Goal: Check status: Check status

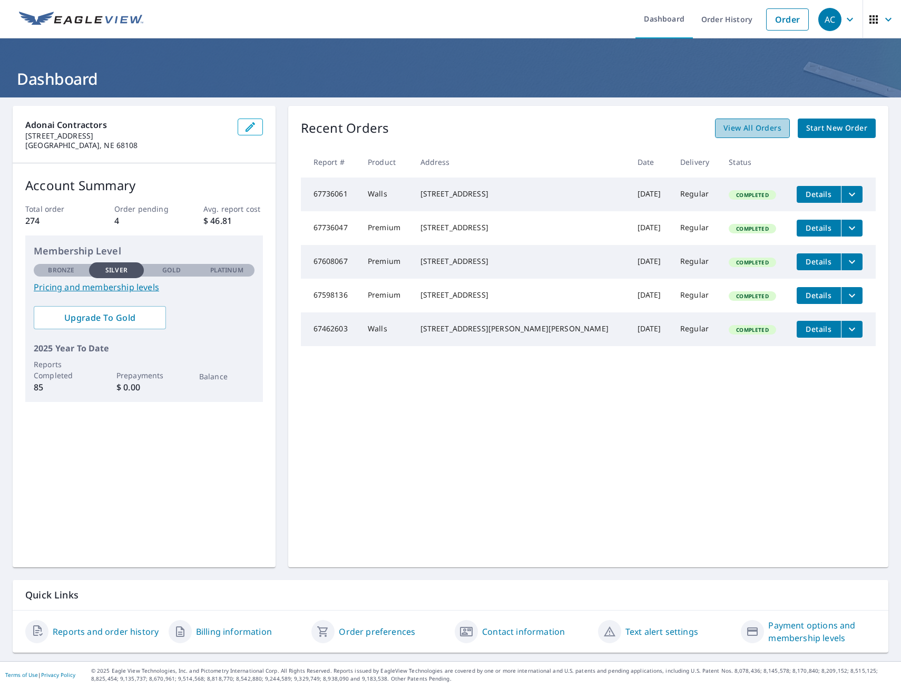
click at [746, 128] on span "View All Orders" at bounding box center [752, 128] width 58 height 13
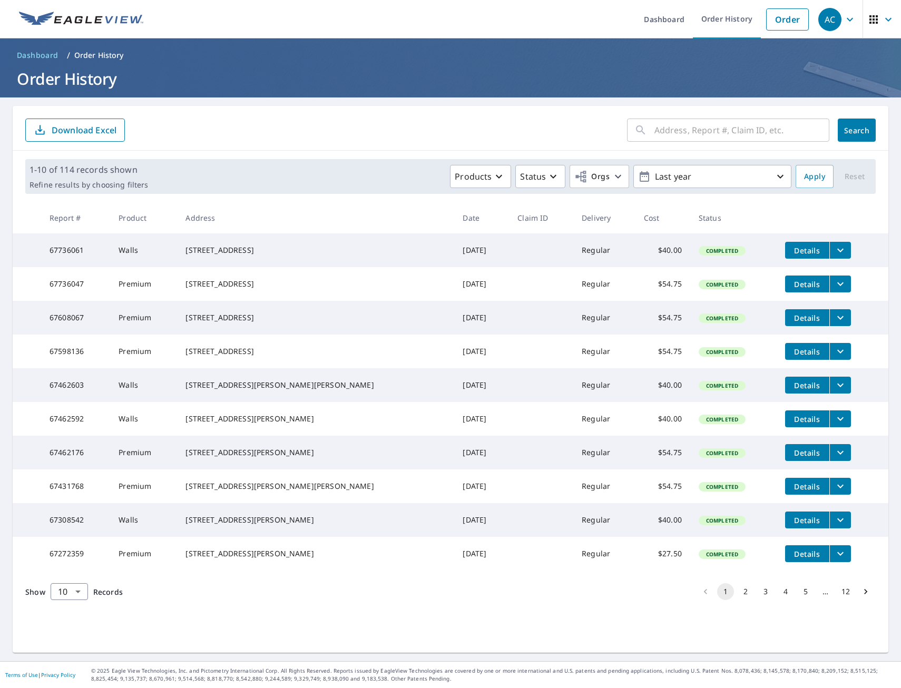
click at [707, 131] on input "text" at bounding box center [741, 130] width 175 height 30
type input "[STREET_ADDRESS]"
click at [857, 132] on span "Search" at bounding box center [856, 130] width 21 height 10
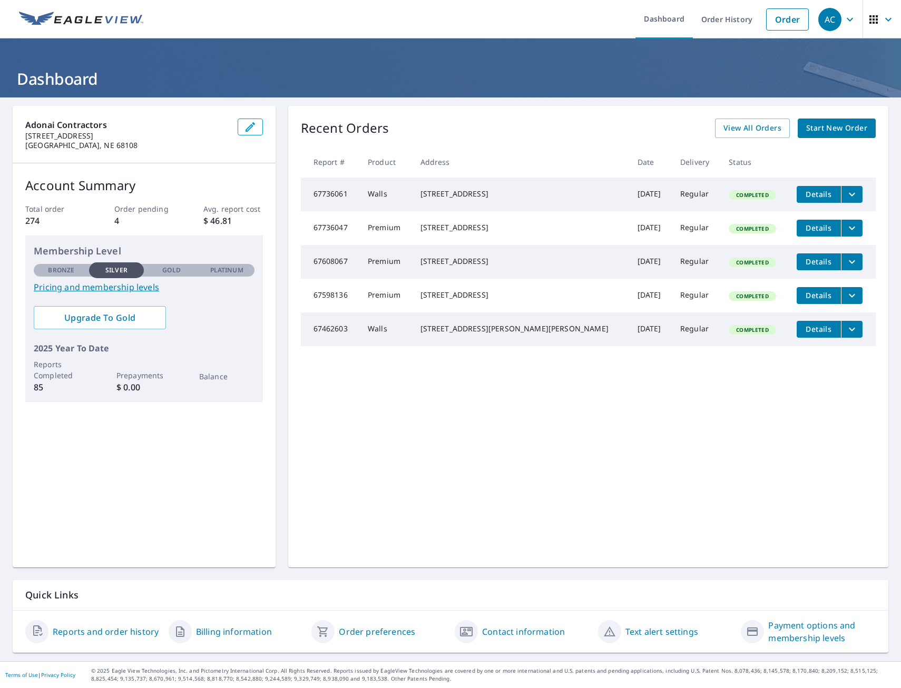
click at [834, 128] on span "Start New Order" at bounding box center [836, 128] width 61 height 13
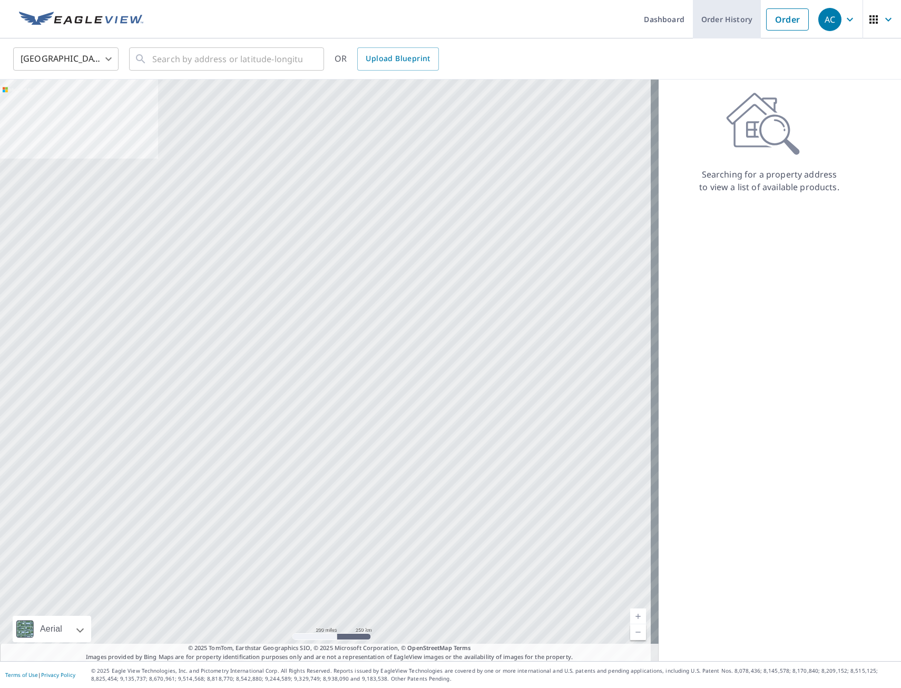
click at [728, 22] on link "Order History" at bounding box center [727, 19] width 68 height 38
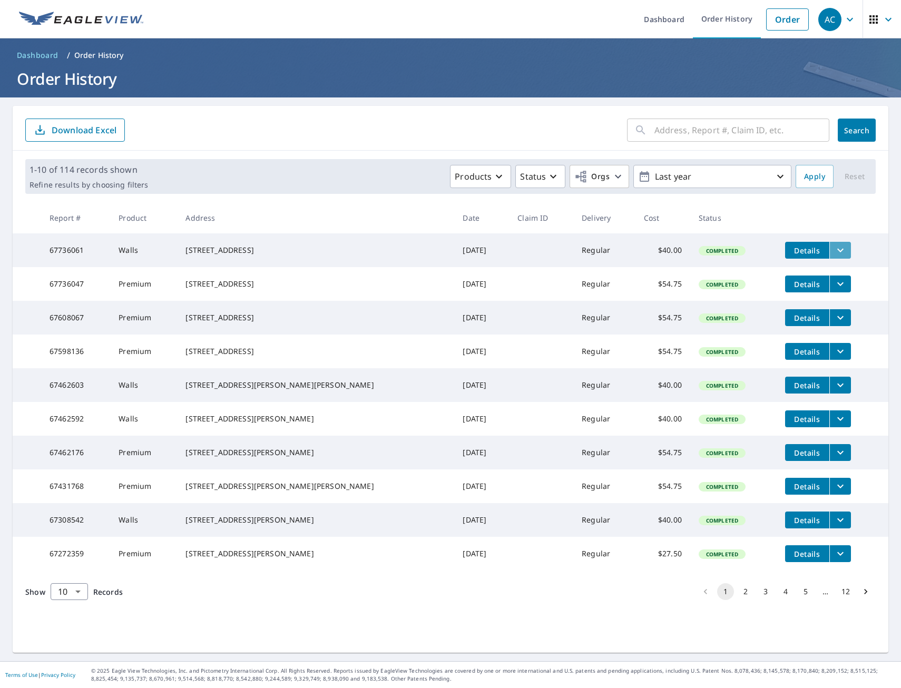
click at [837, 251] on icon "filesDropdownBtn-67736061" at bounding box center [840, 251] width 6 height 4
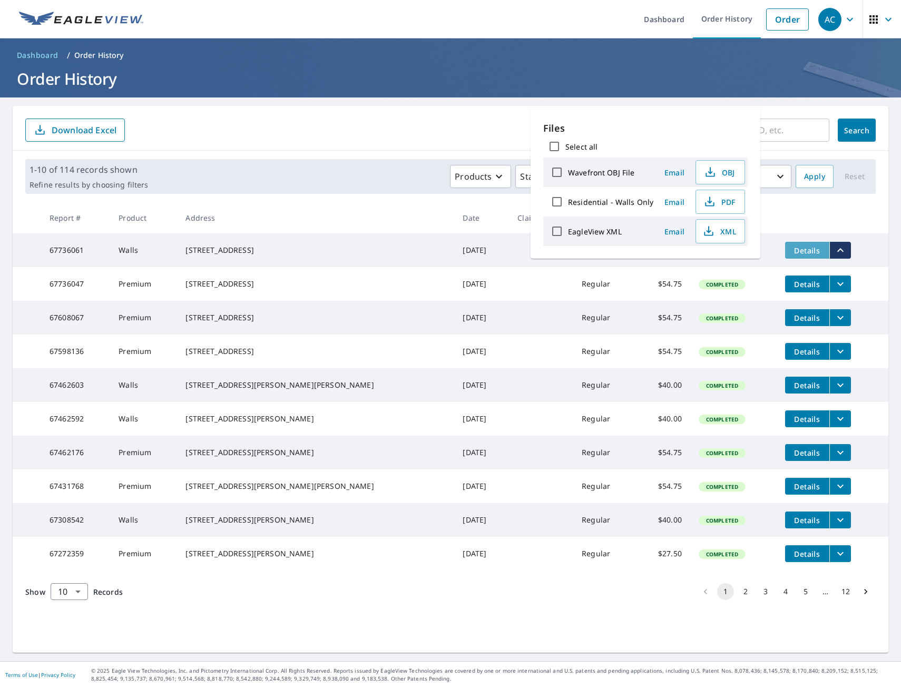
click at [799, 252] on button "Details" at bounding box center [807, 250] width 44 height 17
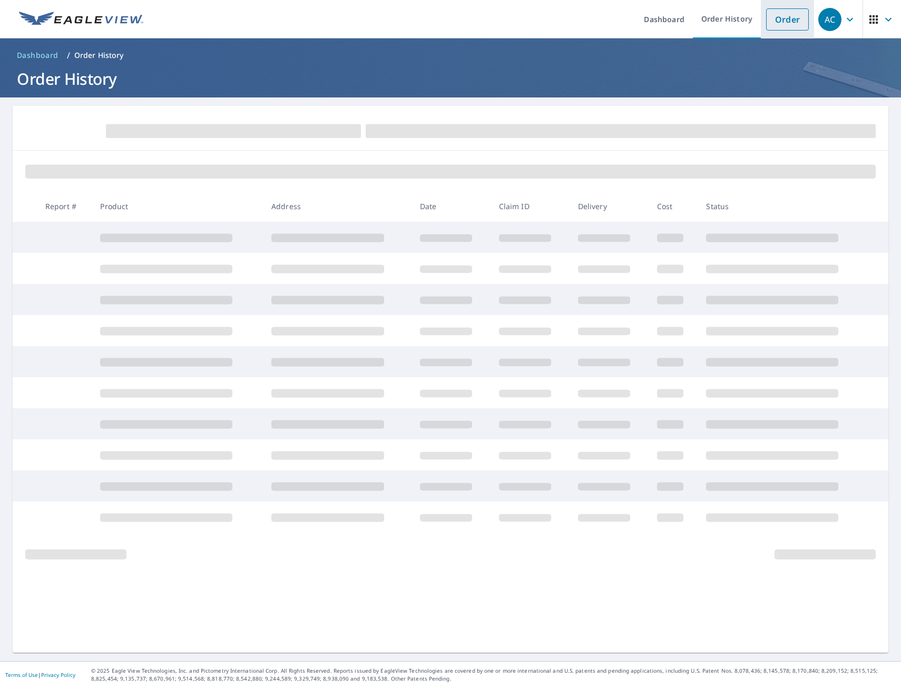
click at [780, 24] on link "Order" at bounding box center [787, 19] width 43 height 22
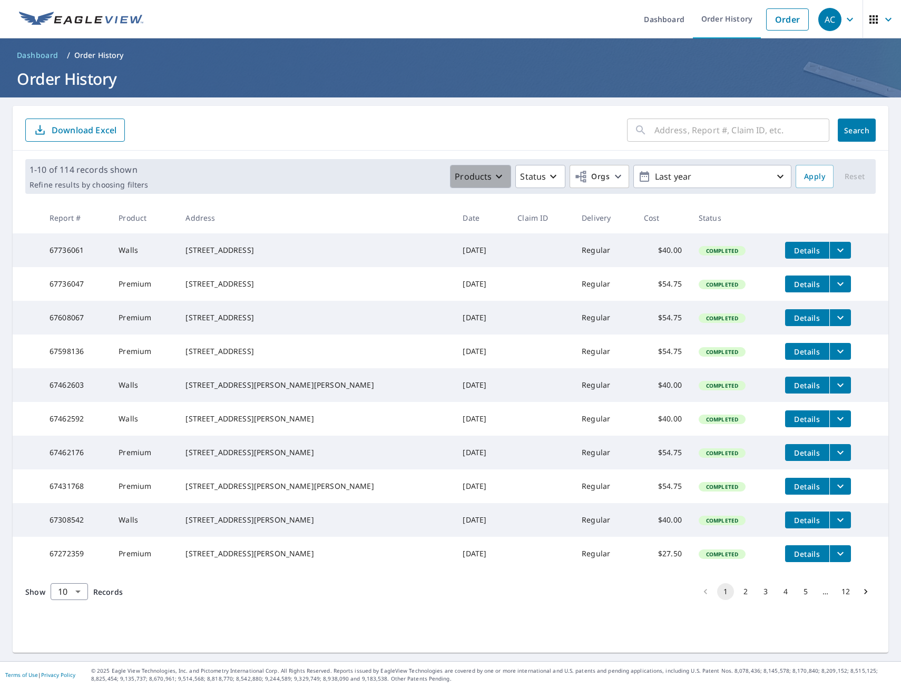
click at [497, 175] on icon "button" at bounding box center [499, 176] width 13 height 13
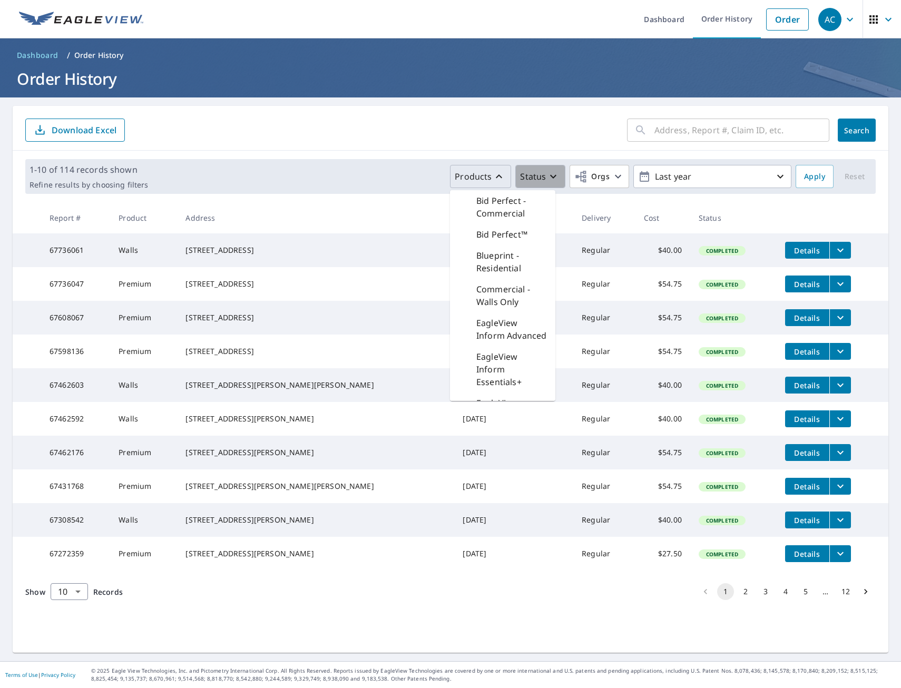
click at [550, 177] on icon "button" at bounding box center [553, 177] width 6 height 4
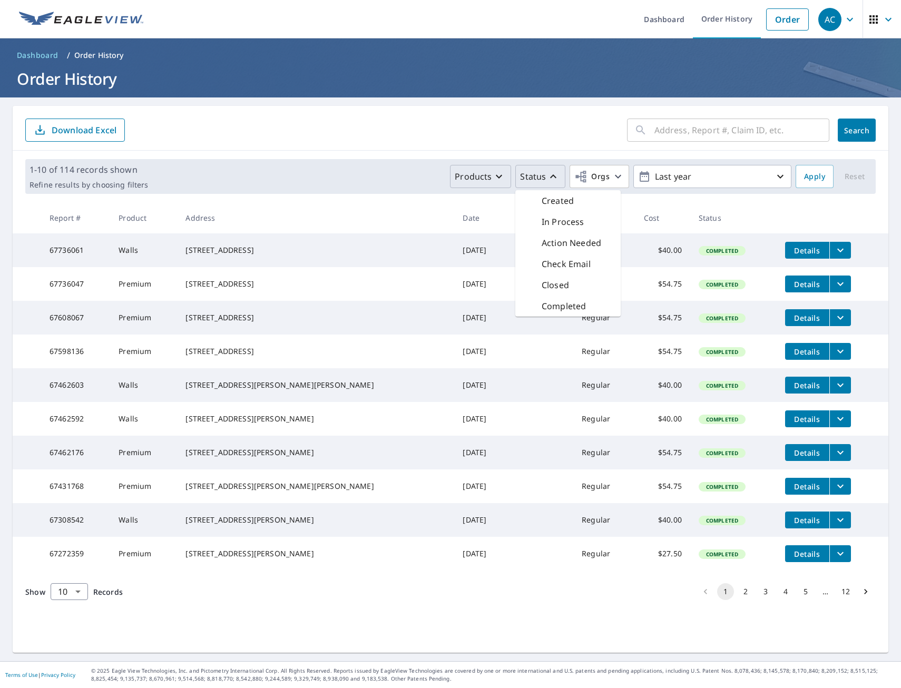
click at [261, 256] on div "[STREET_ADDRESS]" at bounding box center [315, 250] width 260 height 11
click at [249, 252] on div "[STREET_ADDRESS]" at bounding box center [315, 250] width 260 height 11
drag, startPoint x: 227, startPoint y: 248, endPoint x: 223, endPoint y: 256, distance: 8.5
click at [223, 256] on div "[STREET_ADDRESS]" at bounding box center [315, 250] width 260 height 11
drag, startPoint x: 223, startPoint y: 256, endPoint x: 151, endPoint y: 251, distance: 72.3
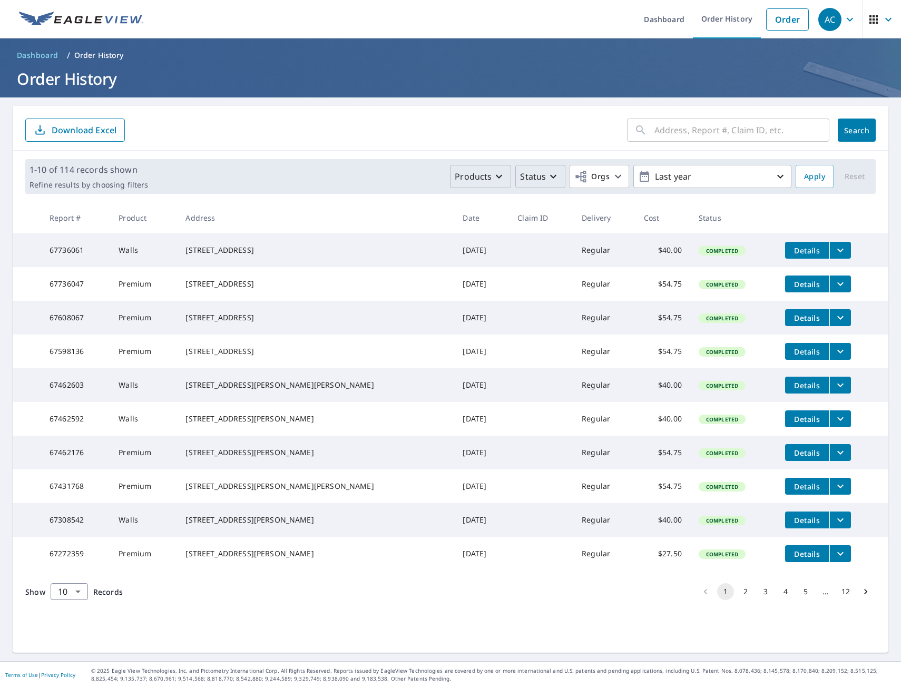
click at [151, 251] on td "Walls" at bounding box center [143, 250] width 67 height 34
click at [92, 247] on td "67736061" at bounding box center [75, 250] width 69 height 34
